Goal: Transaction & Acquisition: Obtain resource

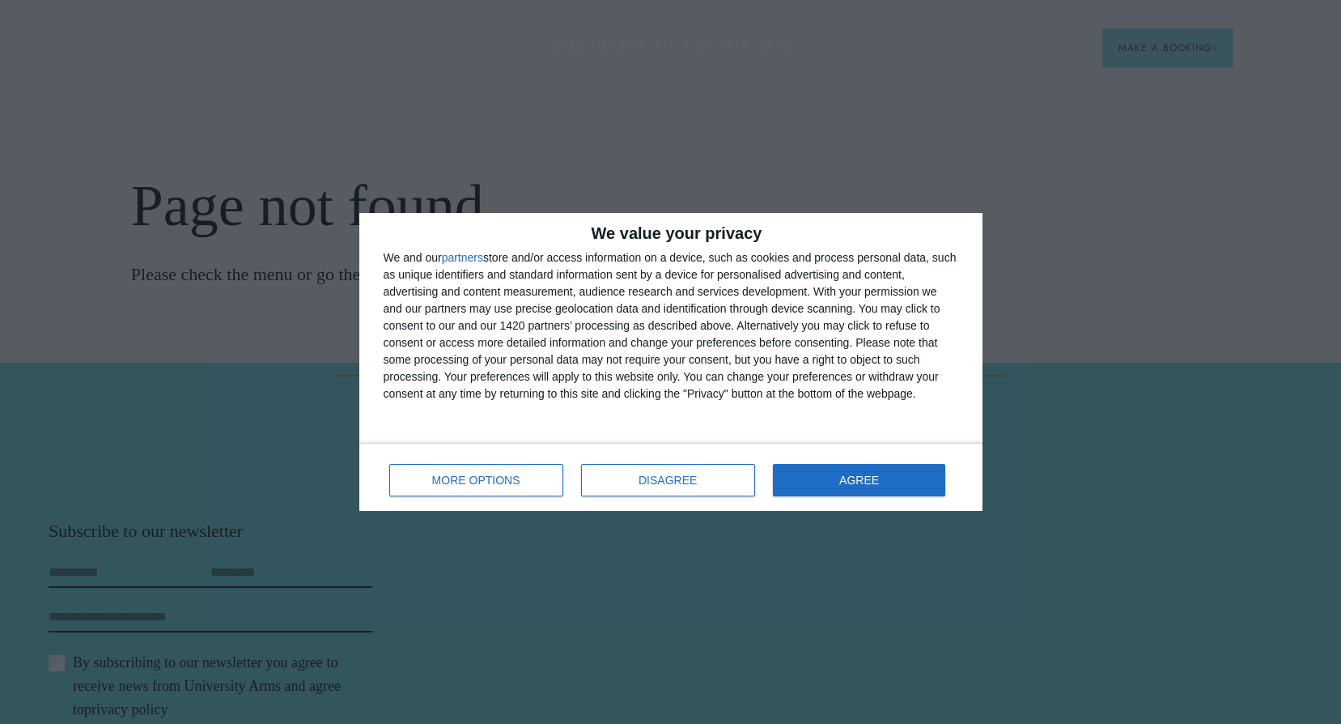
click at [825, 460] on div "MORE OPTIONS DISAGREE AGREE" at bounding box center [671, 477] width 575 height 46
click at [827, 475] on button "AGREE" at bounding box center [859, 480] width 173 height 32
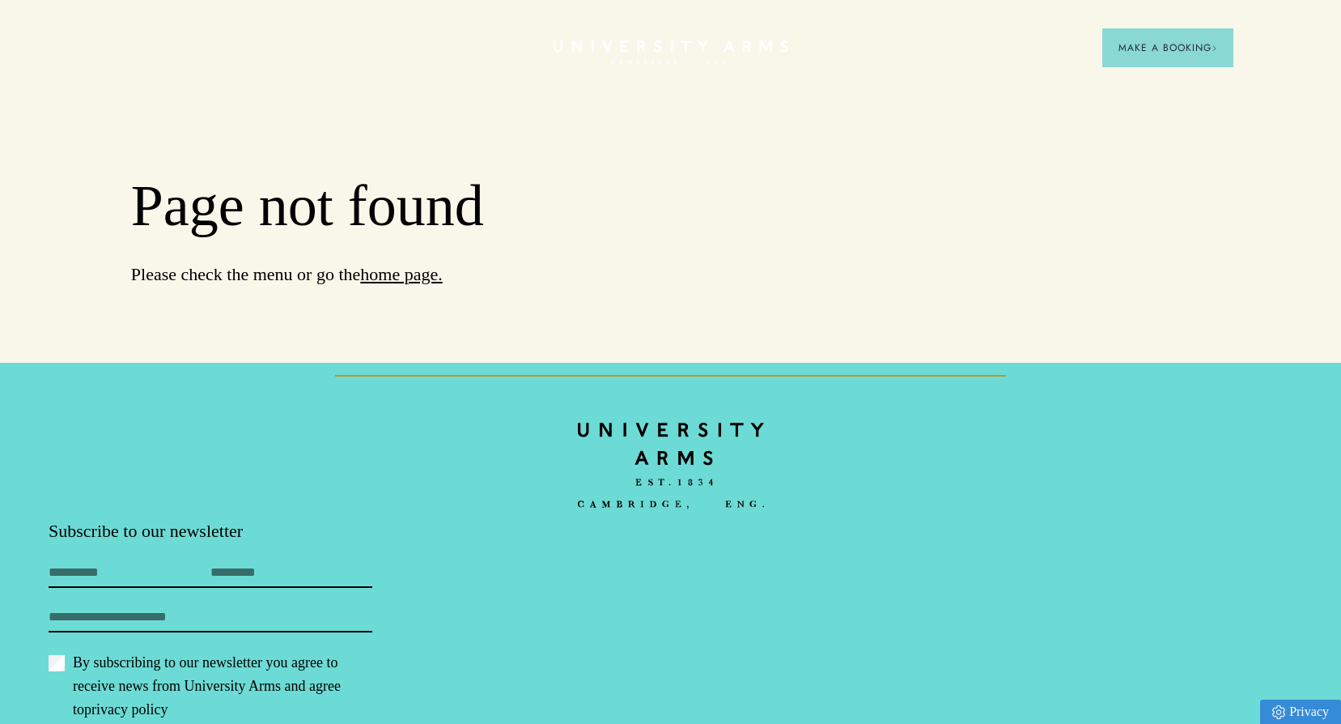
click at [718, 465] on img at bounding box center [671, 465] width 186 height 108
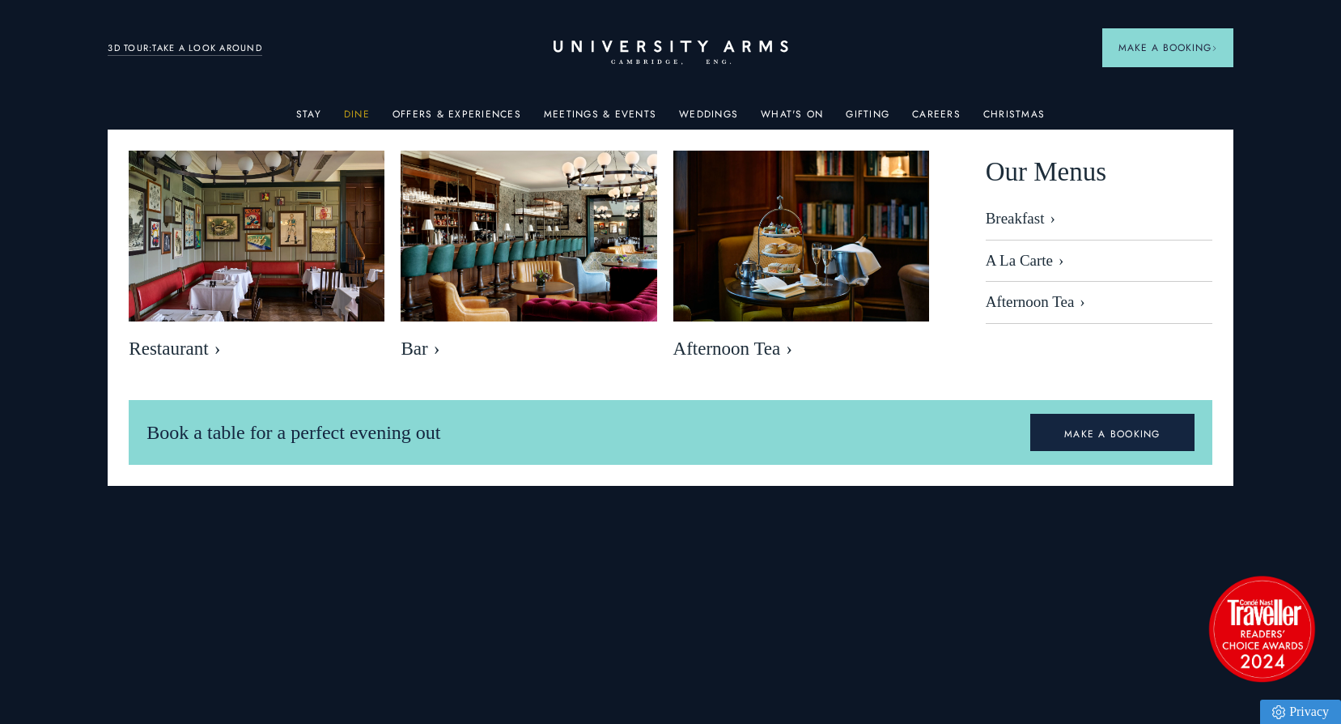
click at [355, 114] on link "Dine" at bounding box center [357, 118] width 26 height 21
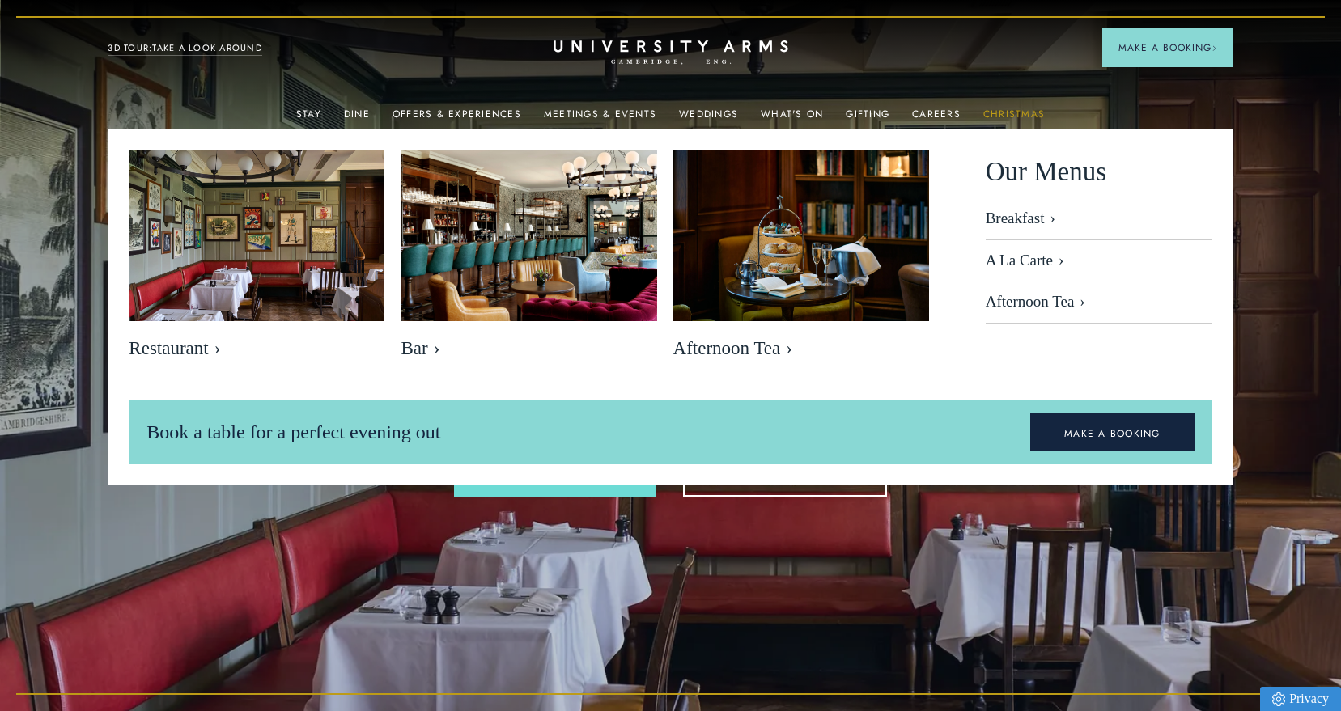
click at [991, 110] on link "Christmas" at bounding box center [1014, 118] width 62 height 21
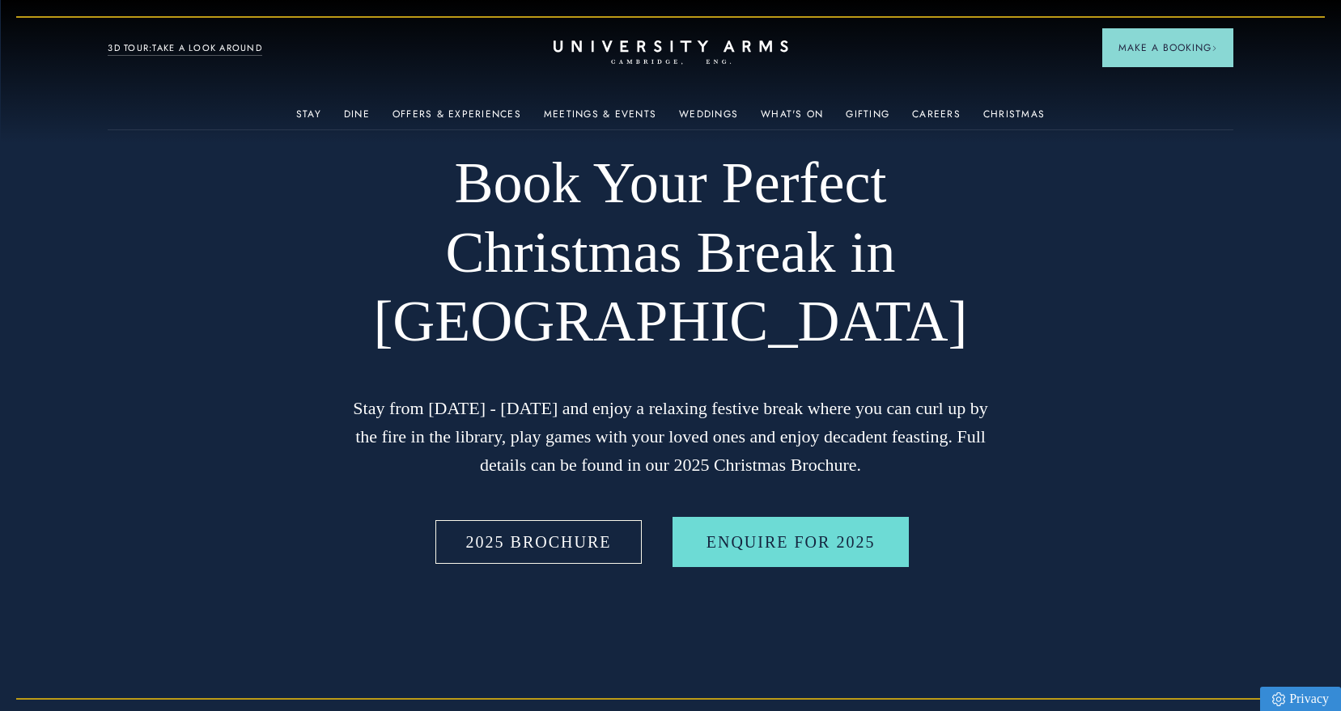
click at [552, 566] on link "2025 BROCHURE" at bounding box center [539, 542] width 214 height 50
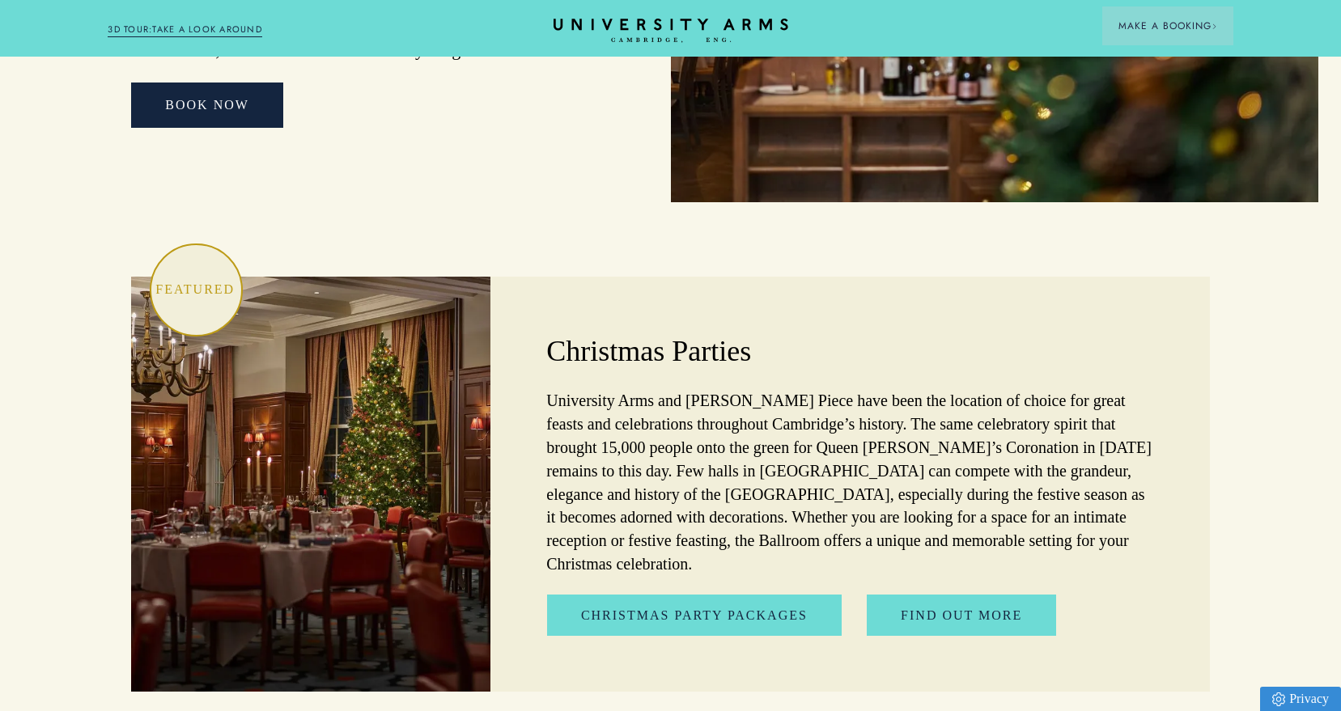
scroll to position [4371, 0]
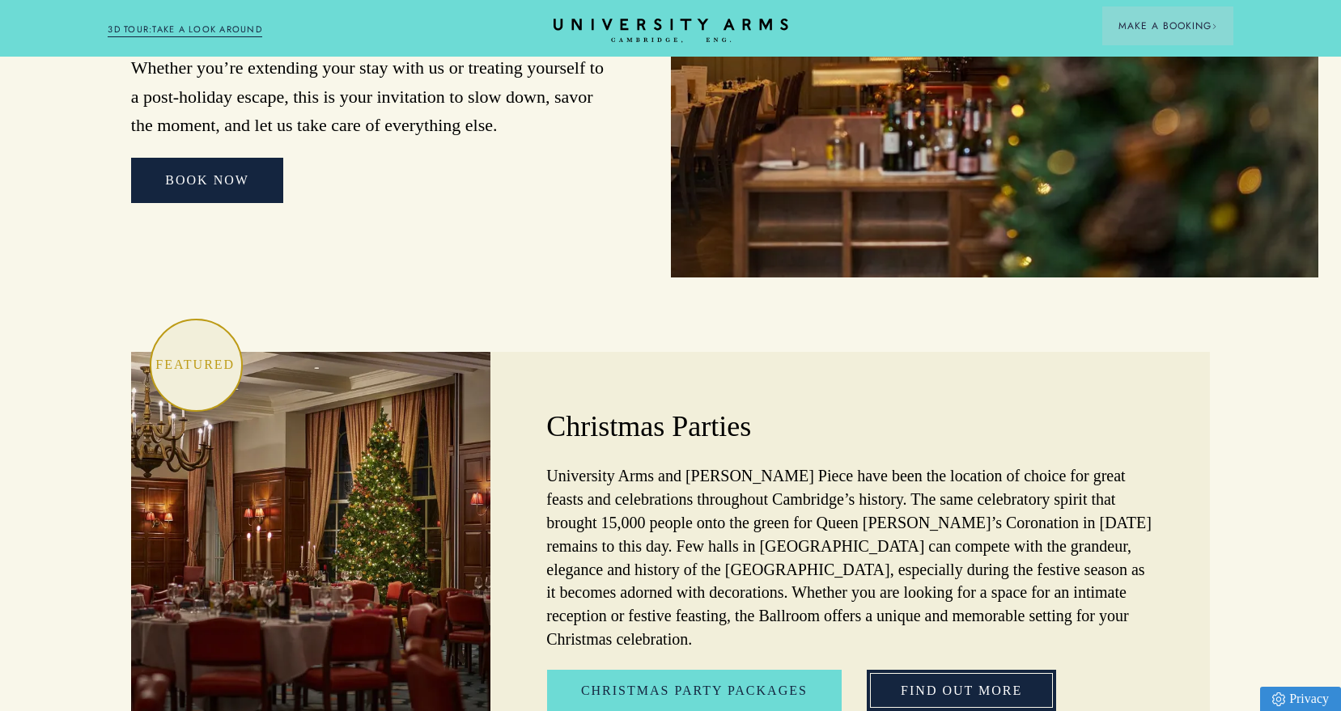
click at [927, 670] on link "Find out More" at bounding box center [961, 691] width 189 height 42
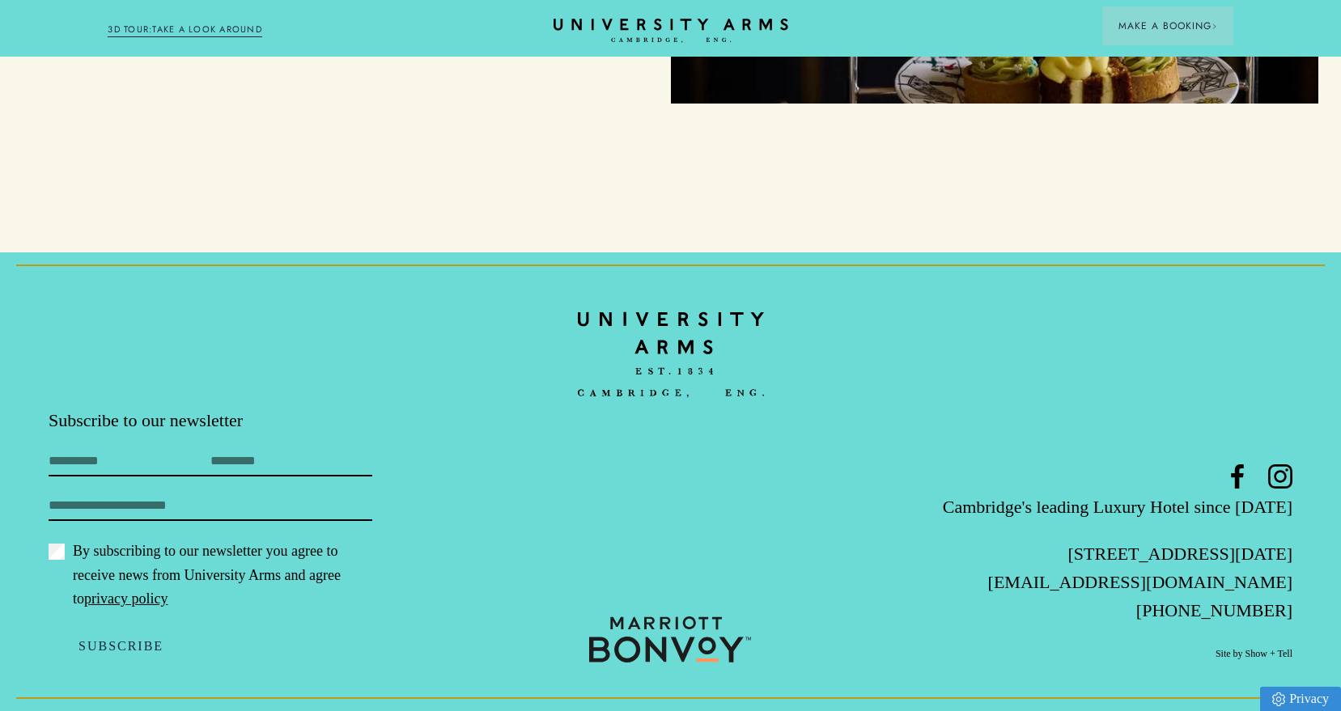
scroll to position [3041, 0]
